Goal: Information Seeking & Learning: Compare options

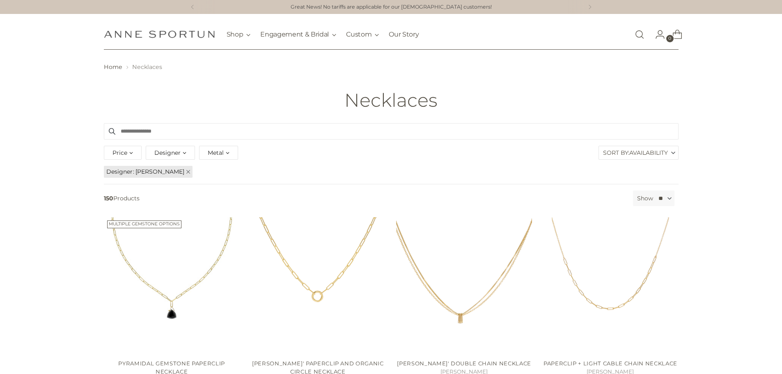
click at [640, 34] on link "Open search modal" at bounding box center [639, 34] width 16 height 16
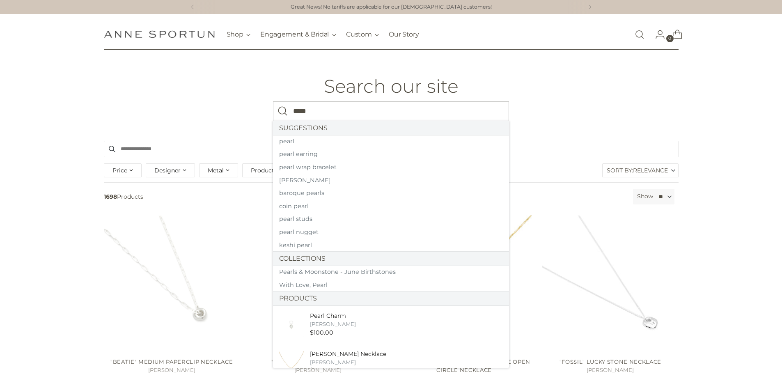
type input "*****"
click at [273, 101] on button "Search" at bounding box center [283, 111] width 20 height 20
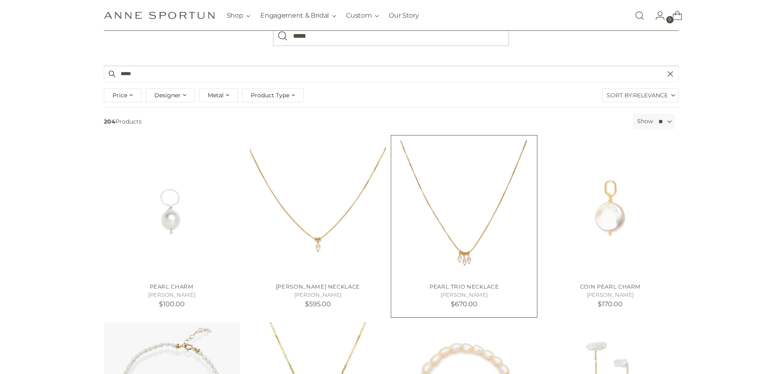
scroll to position [82, 0]
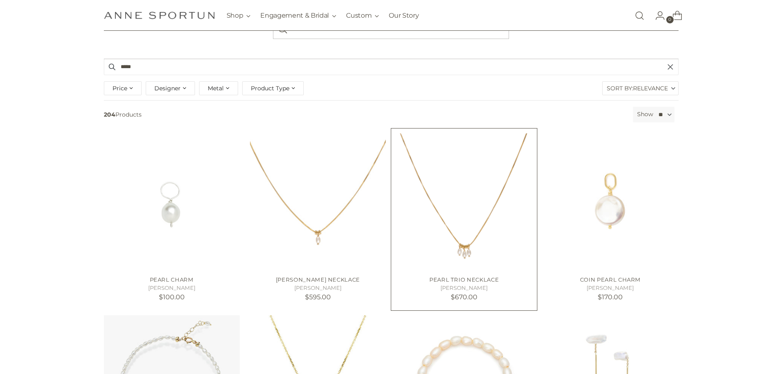
click at [0, 0] on img "Pearl Trio Necklace" at bounding box center [0, 0] width 0 height 0
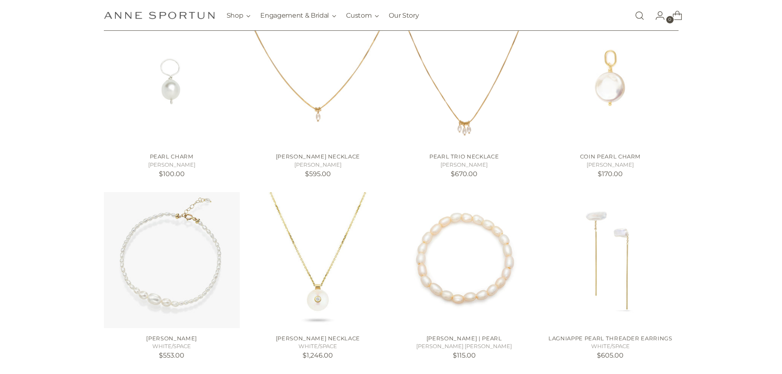
scroll to position [41, 0]
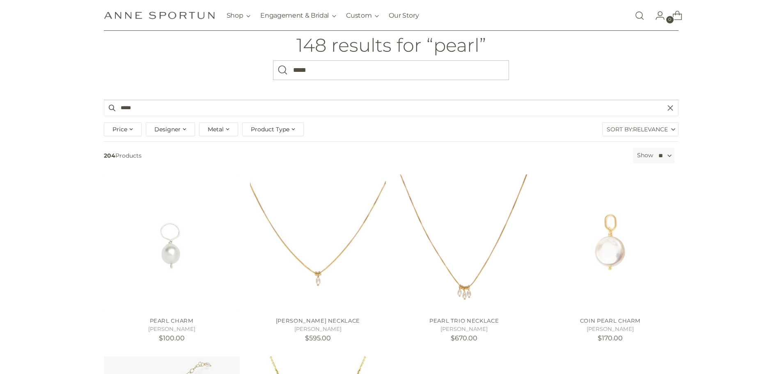
click at [165, 127] on span "Designer" at bounding box center [167, 129] width 26 height 9
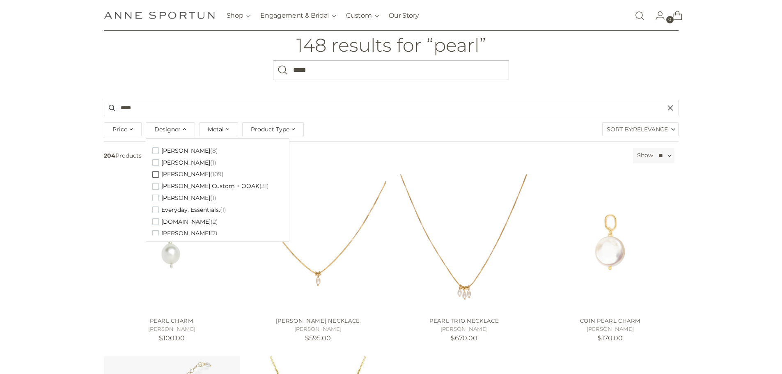
click at [155, 174] on span "button" at bounding box center [155, 174] width 7 height 7
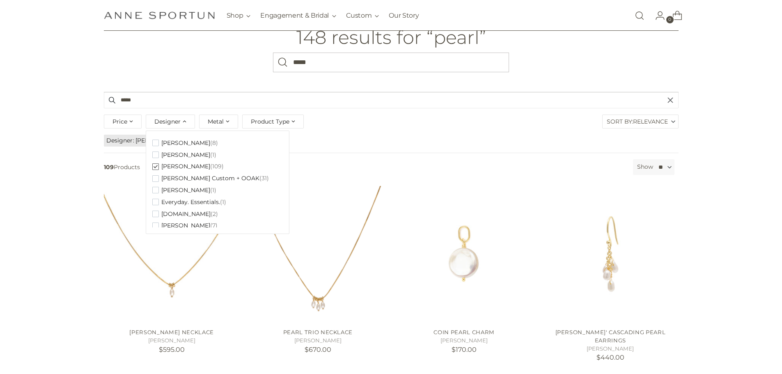
scroll to position [41, 0]
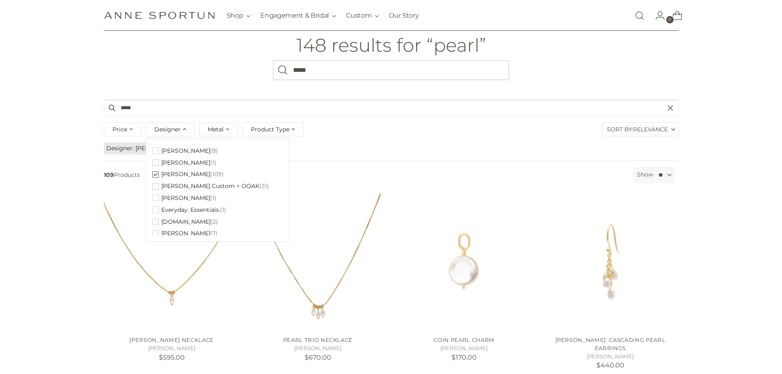
click at [647, 131] on span "Relevance" at bounding box center [650, 129] width 35 height 13
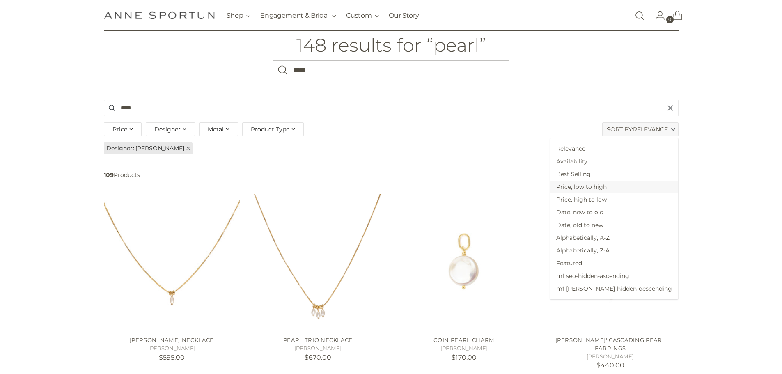
click at [622, 183] on span "Price, low to high" at bounding box center [614, 187] width 128 height 13
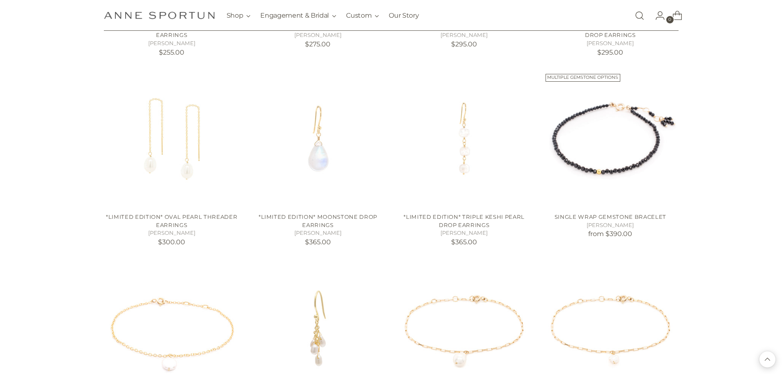
scroll to position [739, 0]
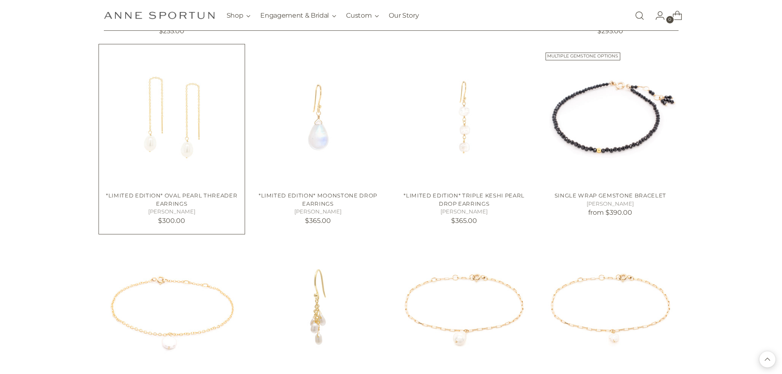
click at [0, 0] on img "*Limited Edition* Oval Pearl Threader Earrings" at bounding box center [0, 0] width 0 height 0
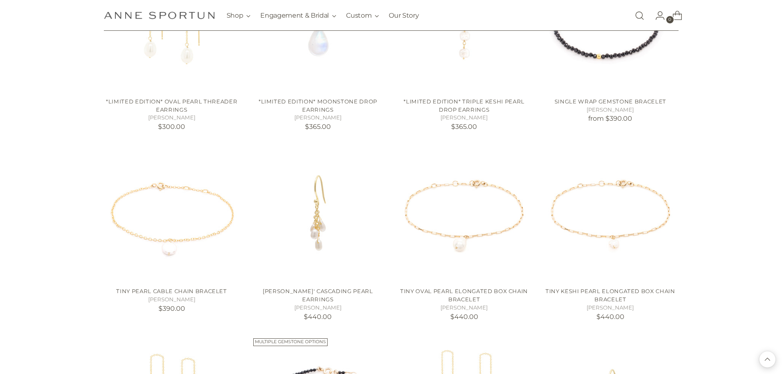
scroll to position [862, 0]
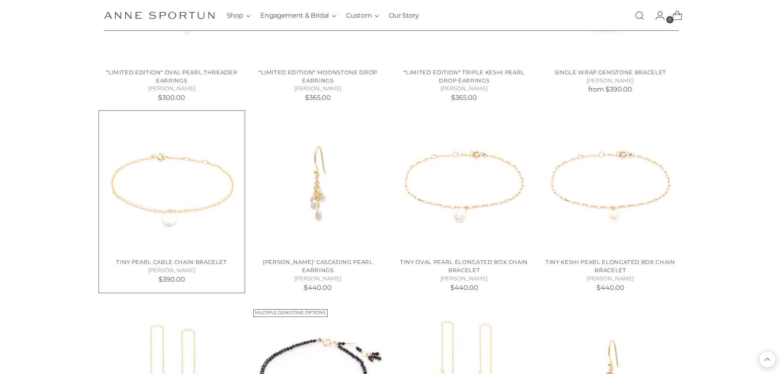
click at [0, 0] on img "Tiny Pearl Cable Chain Bracelet" at bounding box center [0, 0] width 0 height 0
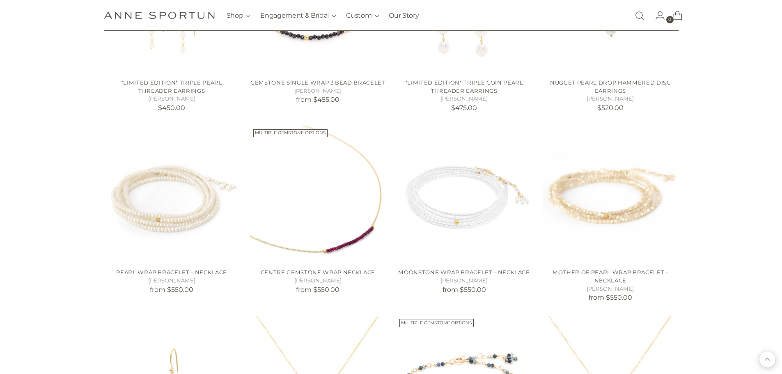
scroll to position [1354, 0]
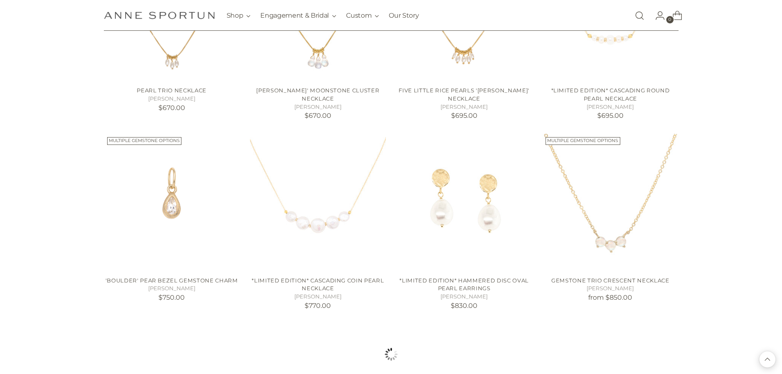
scroll to position [2175, 0]
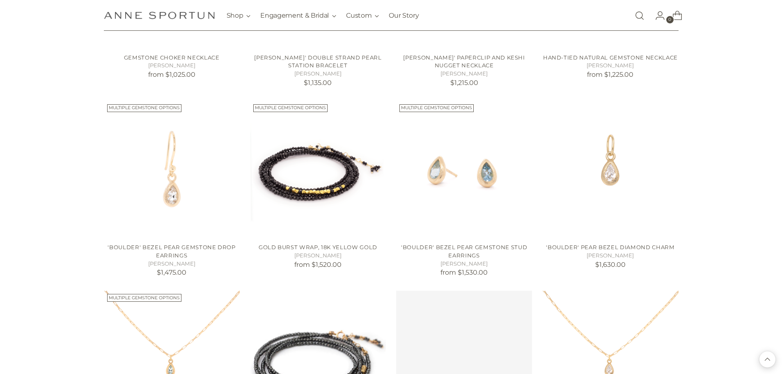
scroll to position [2791, 0]
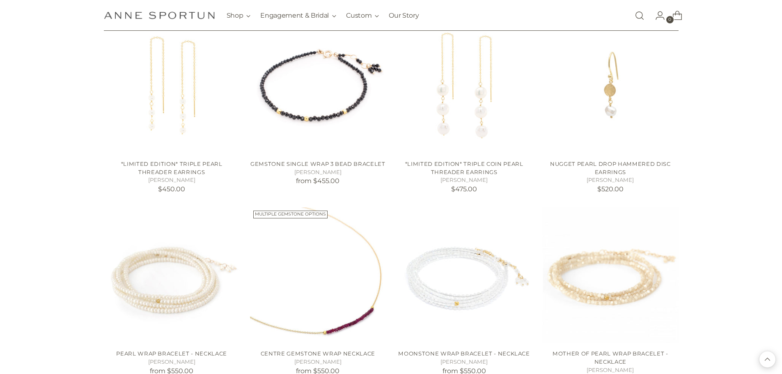
scroll to position [1026, 0]
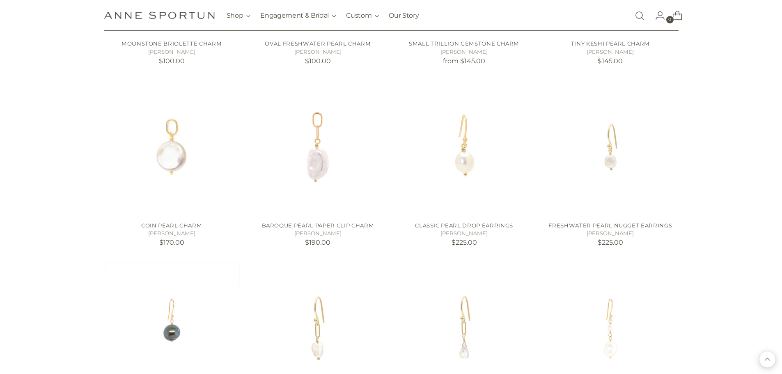
scroll to position [328, 0]
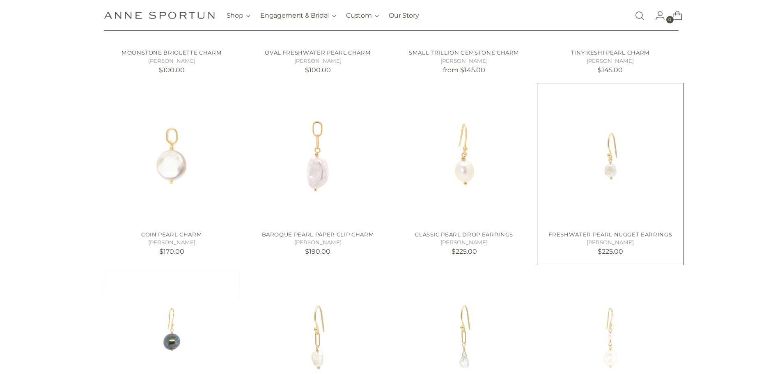
click at [0, 0] on img "Freshwater Pearl Nugget Earrings" at bounding box center [0, 0] width 0 height 0
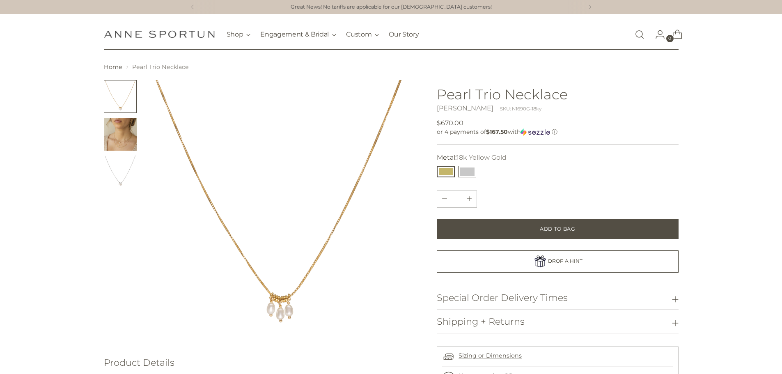
click at [470, 169] on button "14k White Gold" at bounding box center [467, 171] width 18 height 11
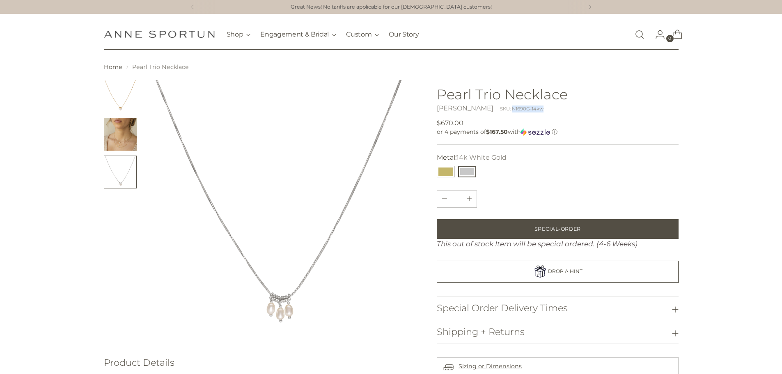
drag, startPoint x: 539, startPoint y: 108, endPoint x: 503, endPoint y: 109, distance: 36.1
click at [503, 109] on div "Anne Sportun SKU: N1690G-14kw" at bounding box center [557, 108] width 241 height 10
copy div "N1690G-14kw"
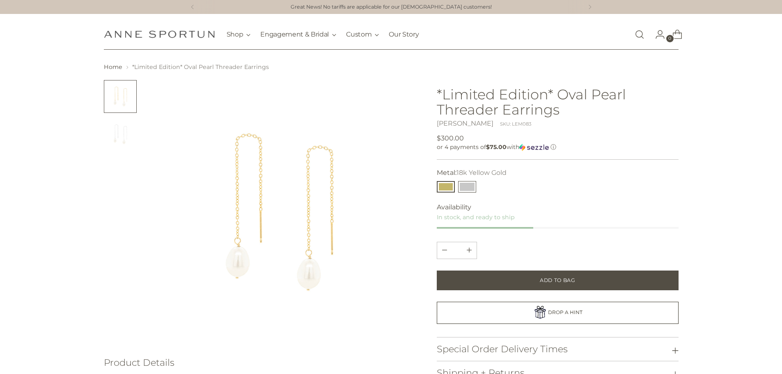
click at [468, 182] on button "14k White Gold" at bounding box center [467, 186] width 18 height 11
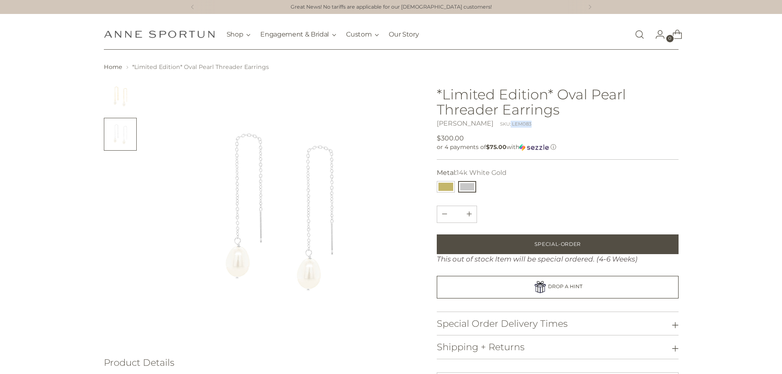
drag, startPoint x: 532, startPoint y: 122, endPoint x: 501, endPoint y: 124, distance: 31.6
click at [501, 124] on div "Anne Sportun SKU: LEM083" at bounding box center [557, 124] width 241 height 10
copy div "LEM083"
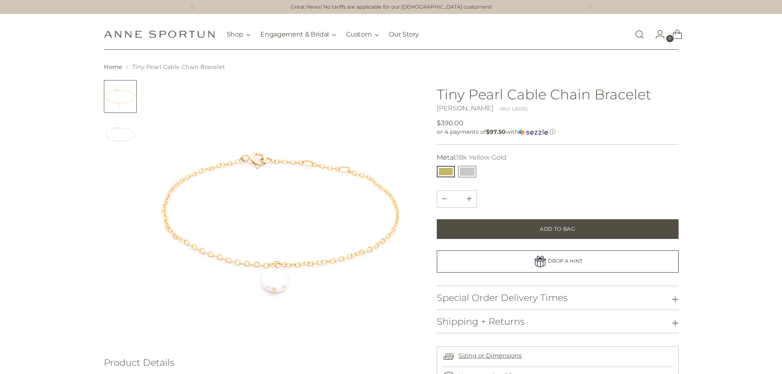
click at [467, 170] on button "14k White Gold" at bounding box center [467, 171] width 18 height 11
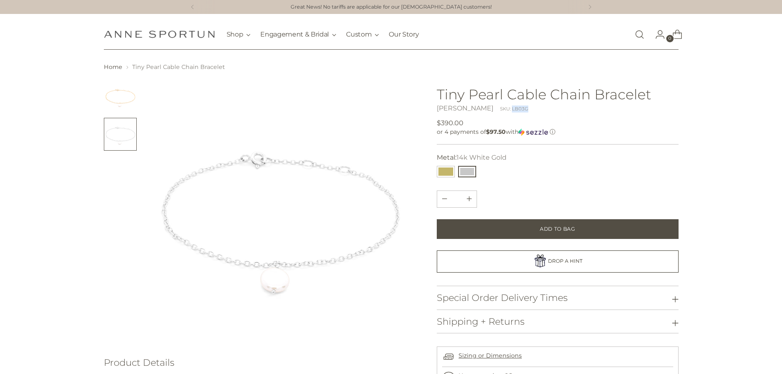
drag, startPoint x: 530, startPoint y: 107, endPoint x: 501, endPoint y: 108, distance: 28.7
click at [501, 108] on div "Anne Sportun SKU: LB03G" at bounding box center [557, 108] width 241 height 10
copy div "LB03G"
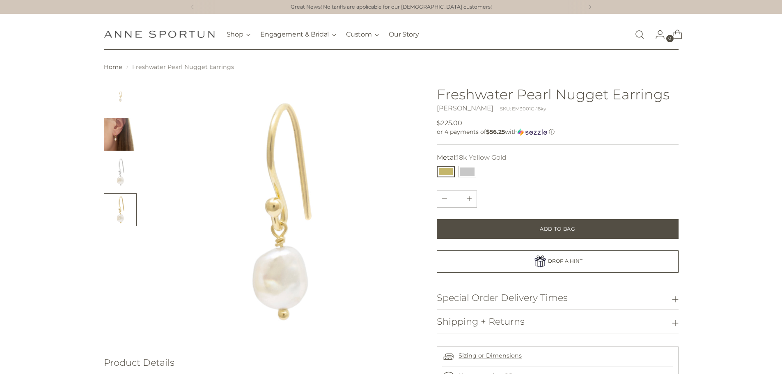
click at [114, 130] on img "Change image to image 2" at bounding box center [120, 134] width 33 height 33
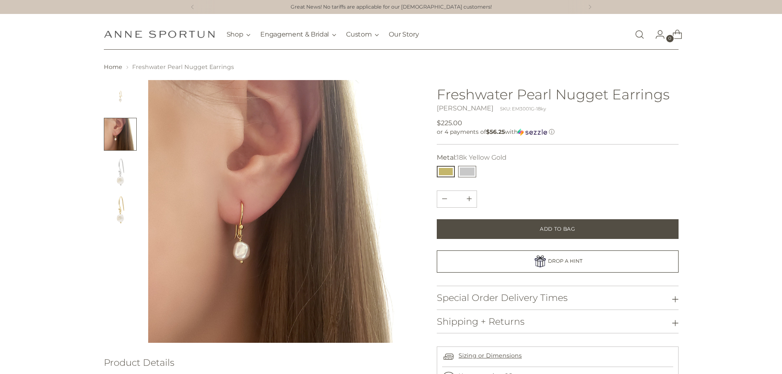
click at [466, 170] on button "14k White Gold" at bounding box center [467, 171] width 18 height 11
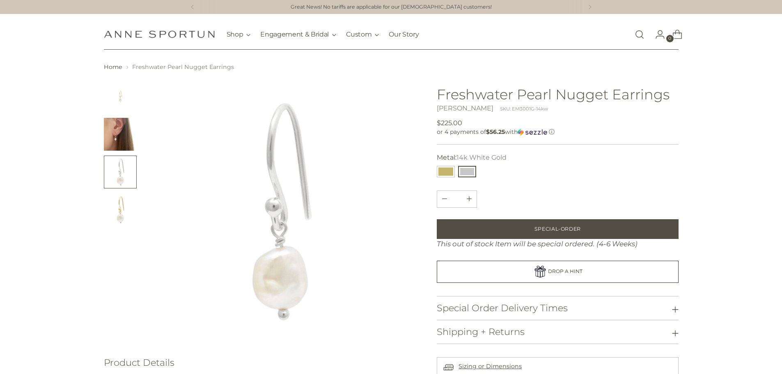
click at [115, 133] on img "Change image to image 2" at bounding box center [120, 134] width 33 height 33
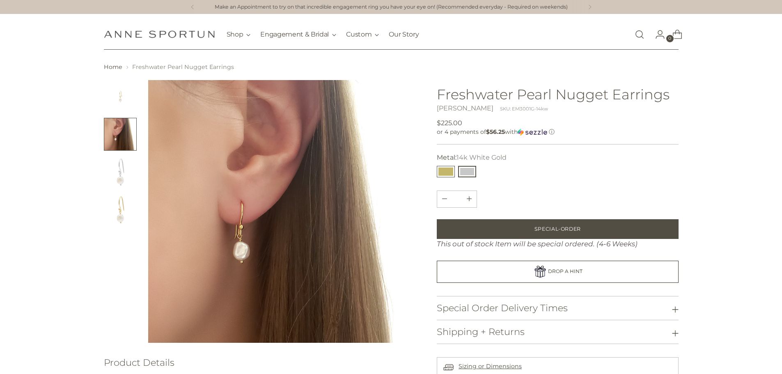
click at [448, 174] on button "18k Yellow Gold" at bounding box center [446, 171] width 18 height 11
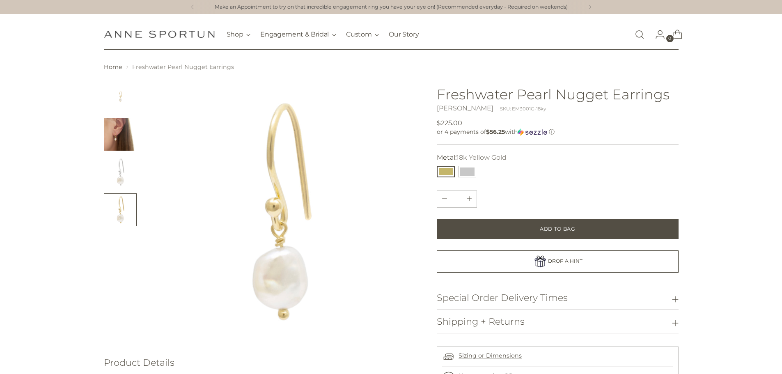
click at [119, 132] on img "Change image to image 2" at bounding box center [120, 134] width 33 height 33
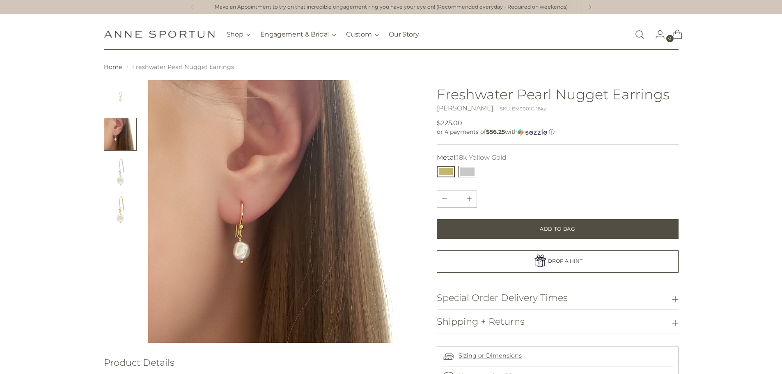
click at [467, 168] on button "14k White Gold" at bounding box center [467, 171] width 18 height 11
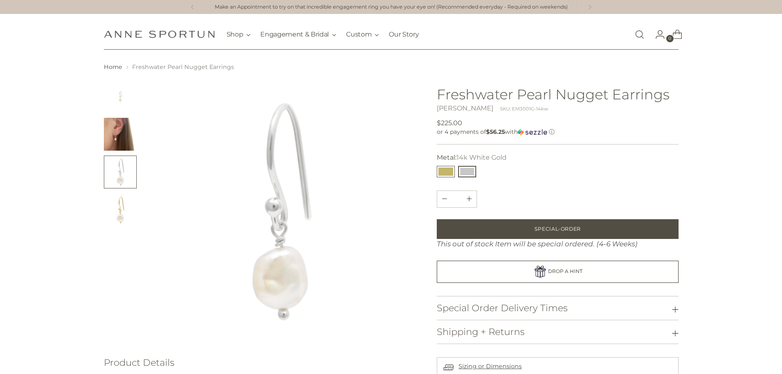
click at [446, 172] on button "18k Yellow Gold" at bounding box center [446, 171] width 18 height 11
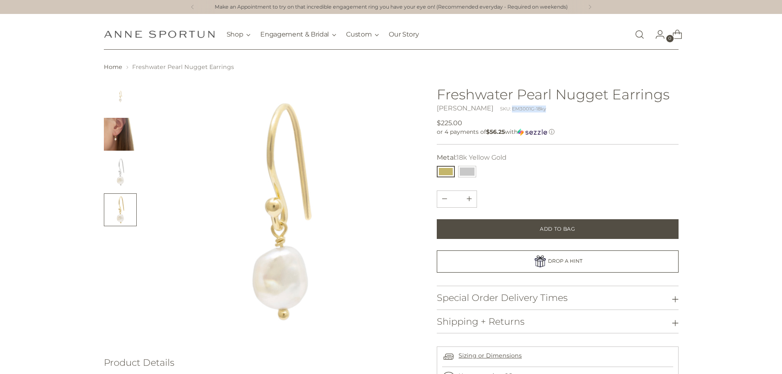
drag, startPoint x: 541, startPoint y: 106, endPoint x: 502, endPoint y: 109, distance: 39.1
click at [502, 109] on div "[PERSON_NAME] SKU: EM3001G-18ky" at bounding box center [557, 108] width 241 height 10
copy div "EM3001G-18ky"
click at [469, 169] on button "14k White Gold" at bounding box center [467, 171] width 18 height 11
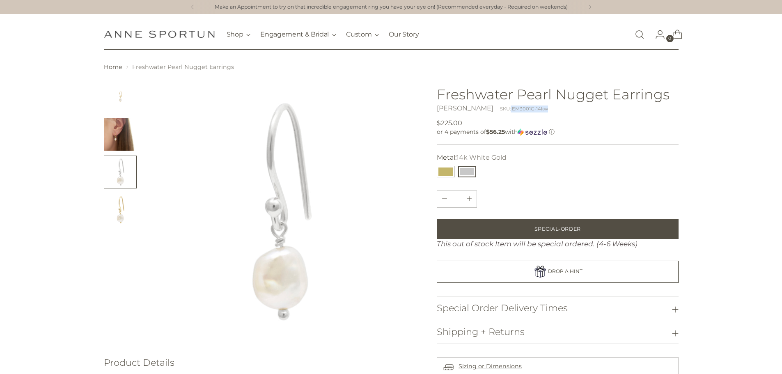
drag, startPoint x: 542, startPoint y: 108, endPoint x: 501, endPoint y: 109, distance: 41.5
click at [501, 109] on div "[PERSON_NAME] SKU: EM3001G-14kw" at bounding box center [557, 108] width 241 height 10
copy div "EM3001G-14kw"
